Goal: Check status: Check status

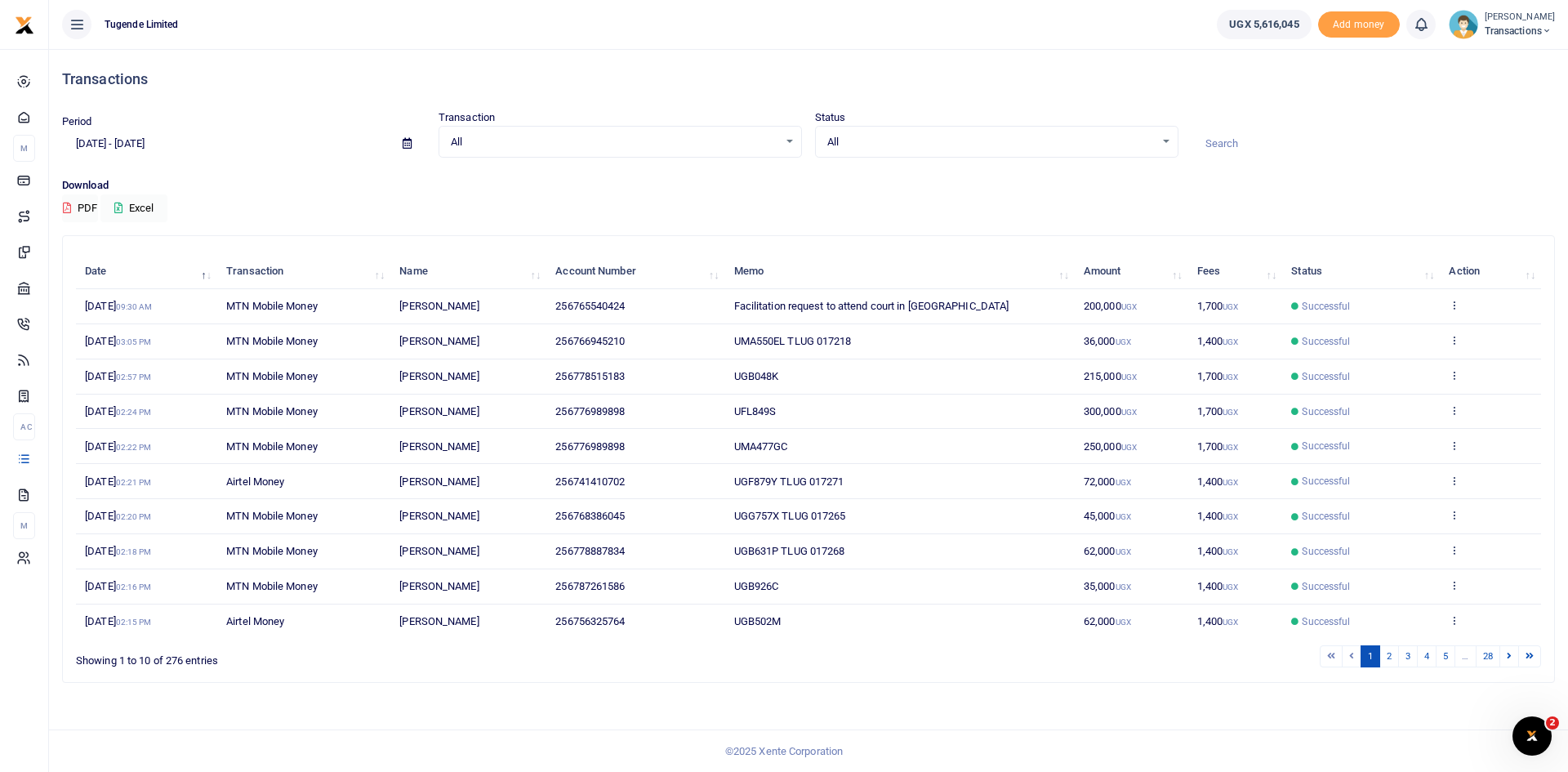
click at [409, 150] on span at bounding box center [407, 144] width 36 height 28
click at [407, 144] on icon at bounding box center [407, 143] width 9 height 10
click at [121, 310] on li "Last Month" at bounding box center [121, 303] width 114 height 25
type input "[DATE] - [DATE]"
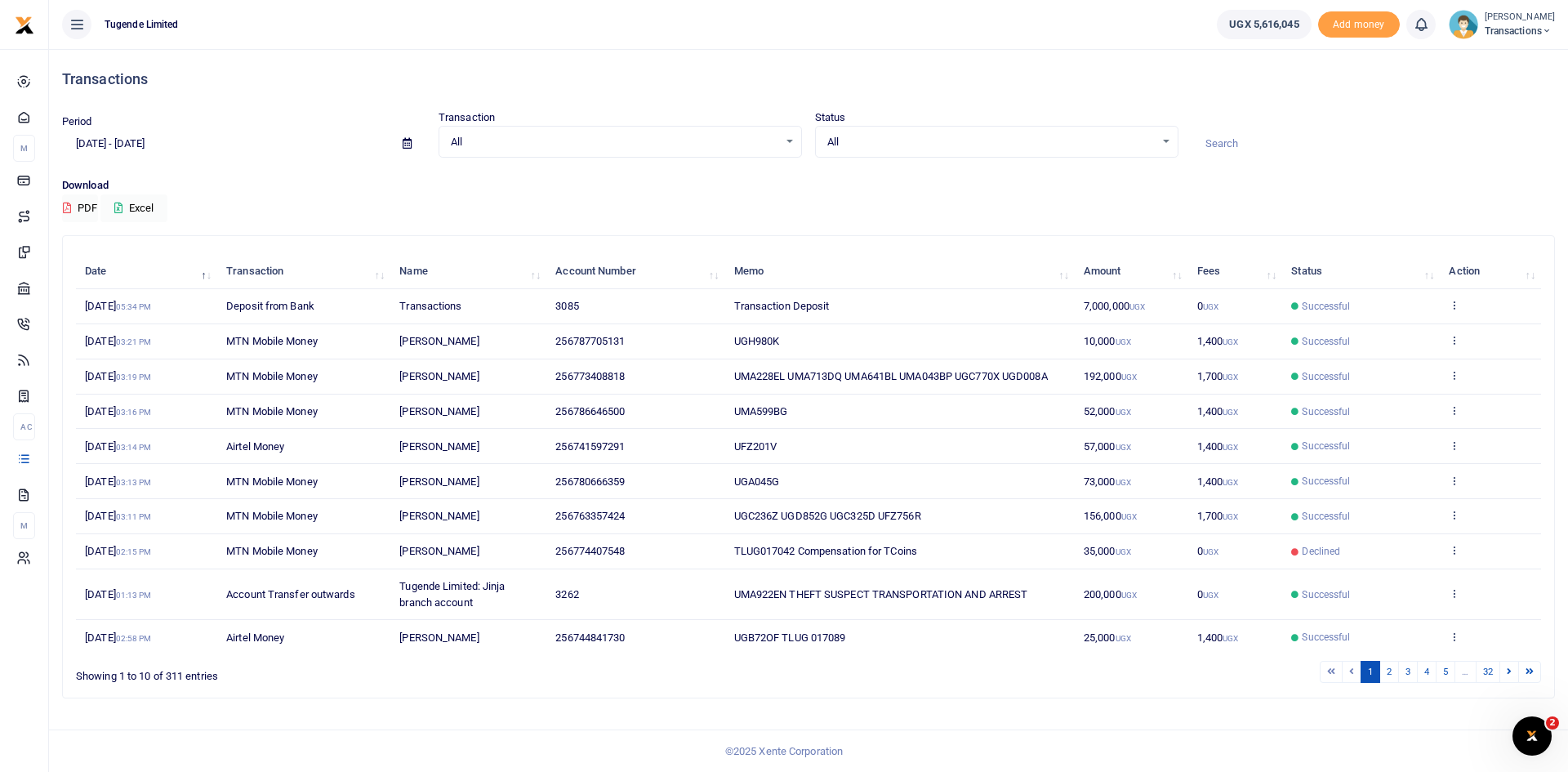
click at [1272, 144] on input at bounding box center [1373, 144] width 363 height 28
paste input "UGB577S"
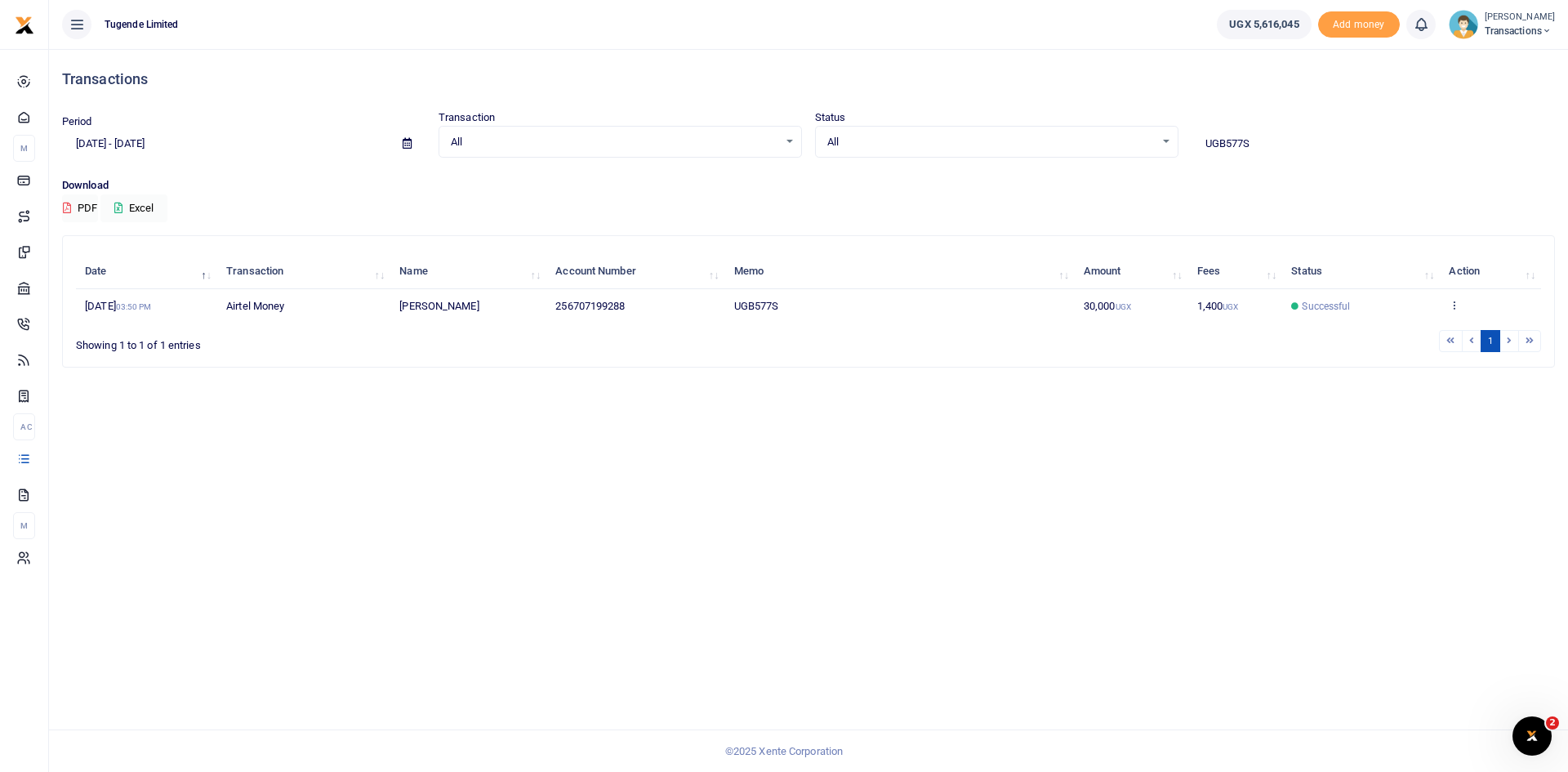
type input "UGB577S"
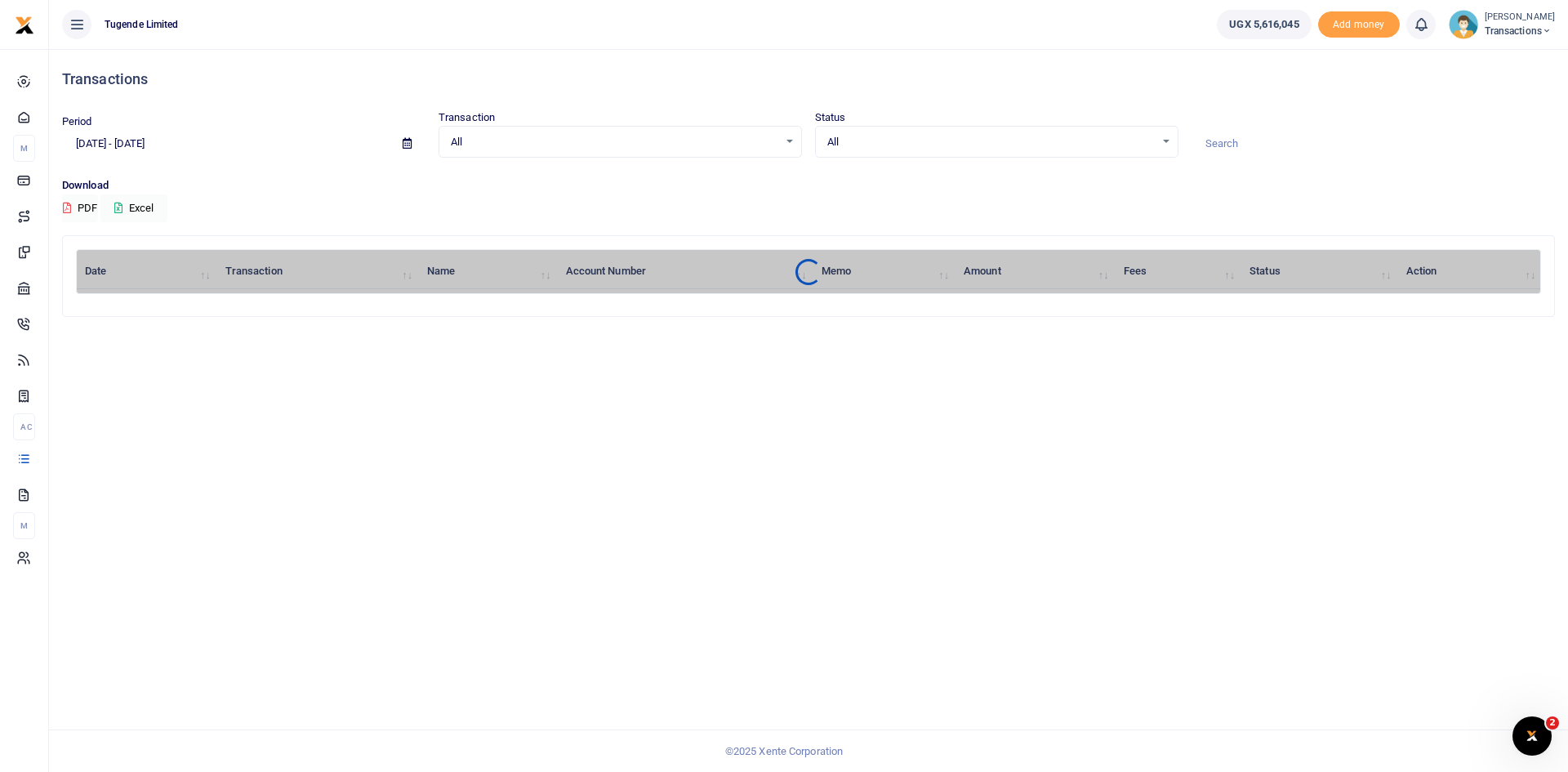
click at [407, 144] on icon at bounding box center [407, 143] width 9 height 10
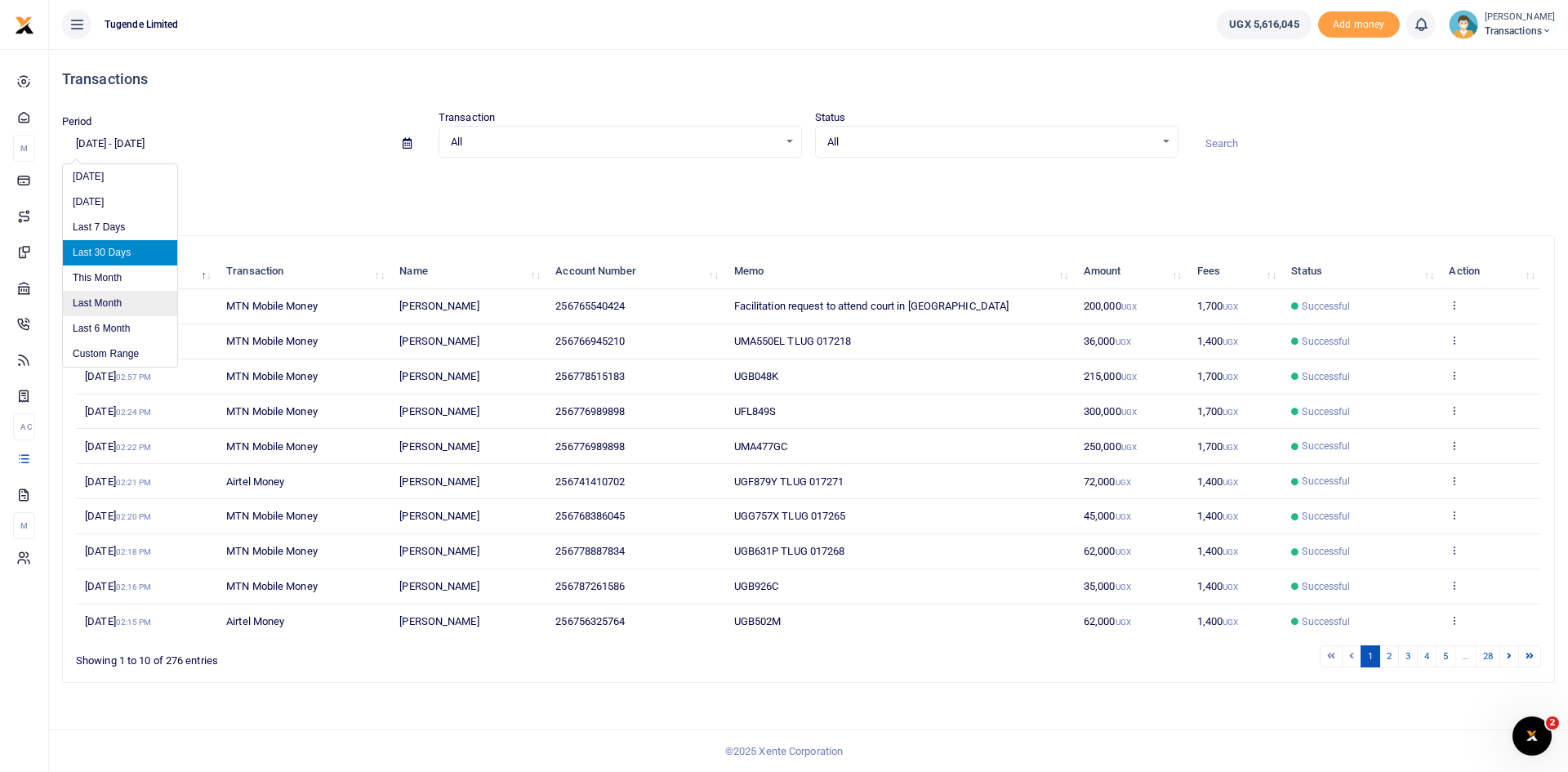
click at [116, 298] on li "Last Month" at bounding box center [121, 303] width 114 height 25
type input "[DATE] - [DATE]"
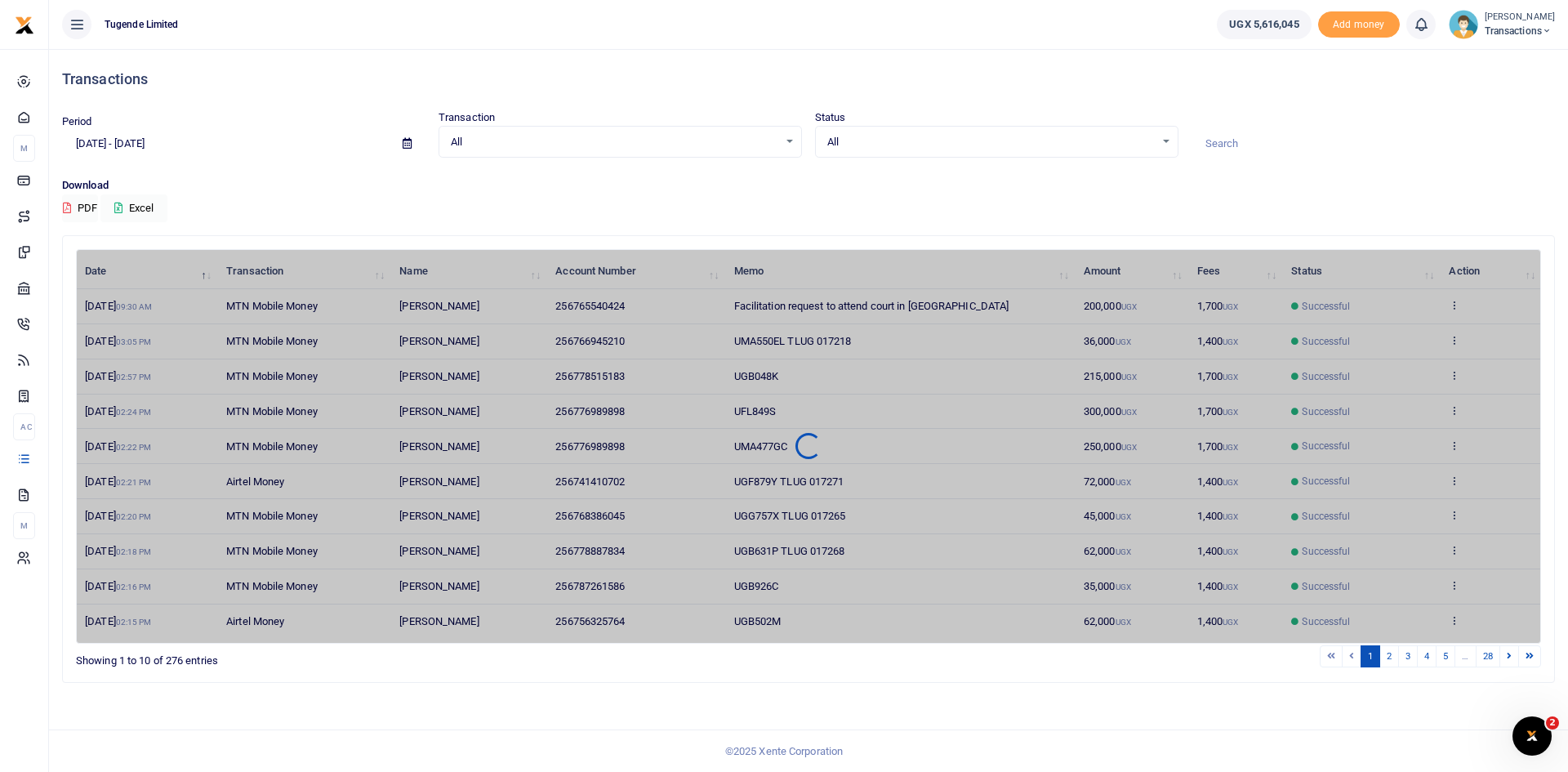
click at [1225, 149] on input at bounding box center [1373, 144] width 363 height 28
paste input "UMA311EY"
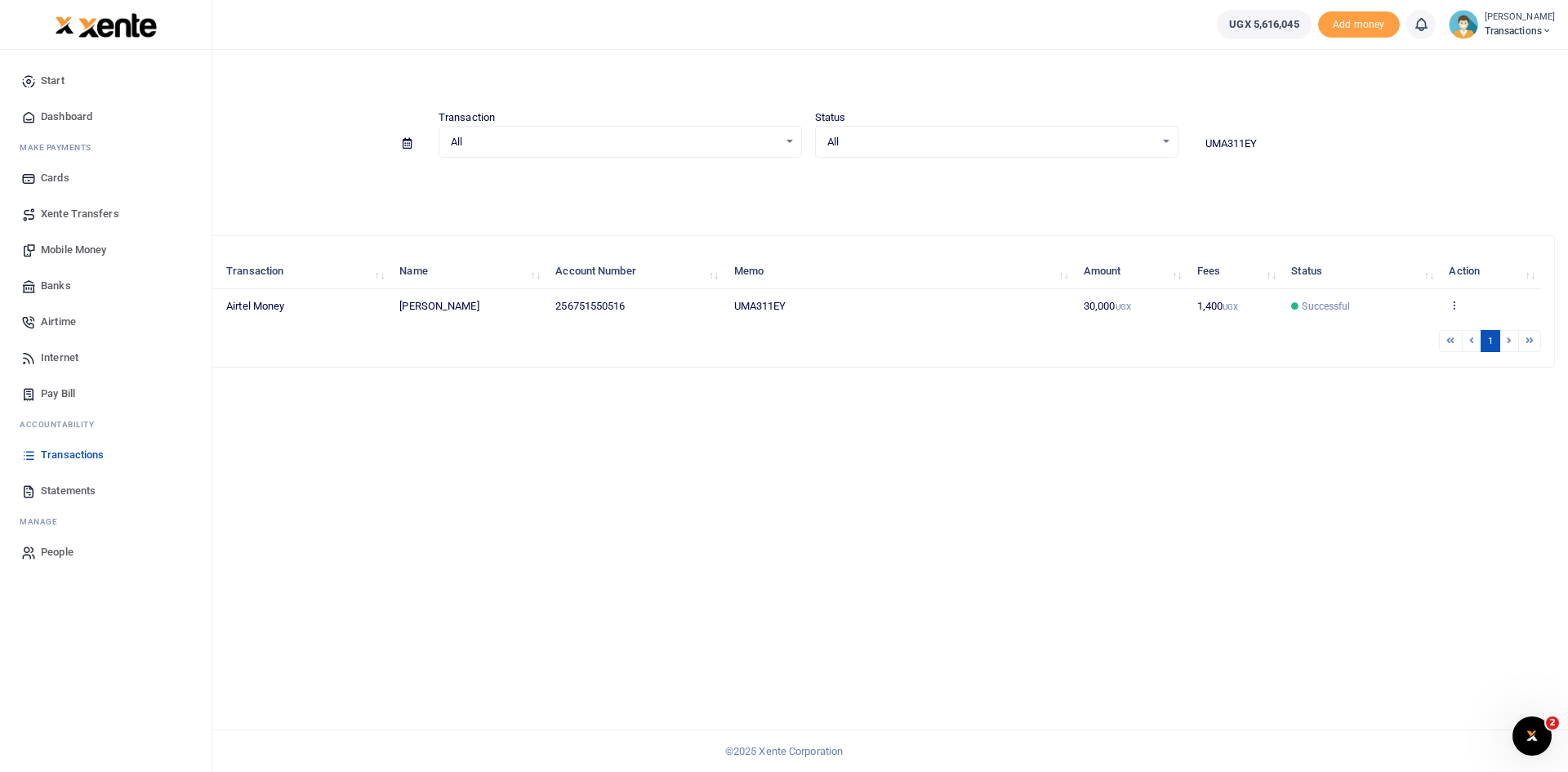
type input "UMA311EY"
